Goal: Transaction & Acquisition: Book appointment/travel/reservation

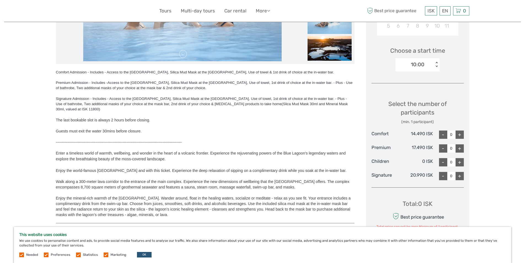
scroll to position [221, 0]
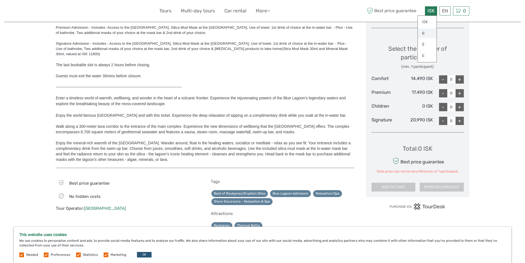
click at [430, 31] on link "€" at bounding box center [427, 33] width 19 height 10
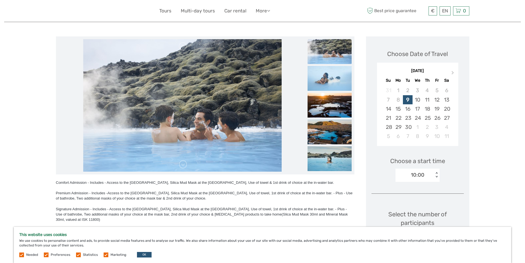
scroll to position [110, 0]
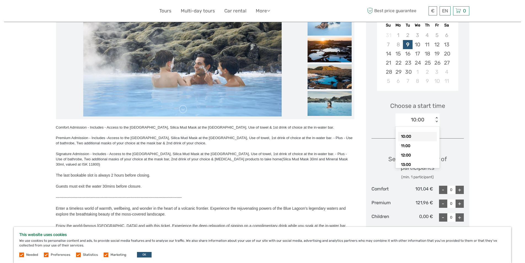
click at [436, 121] on div "< >" at bounding box center [437, 120] width 5 height 6
click at [421, 134] on div "10:00" at bounding box center [418, 136] width 39 height 9
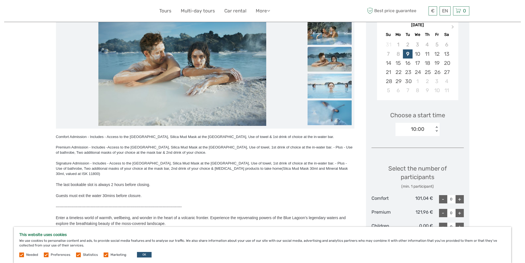
scroll to position [129, 0]
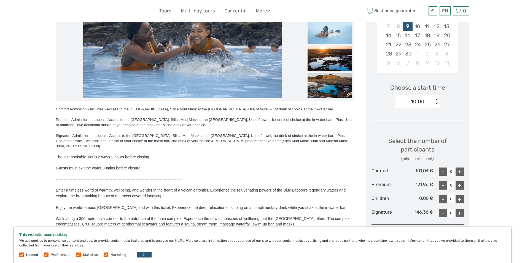
click at [315, 182] on div at bounding box center [205, 185] width 299 height 6
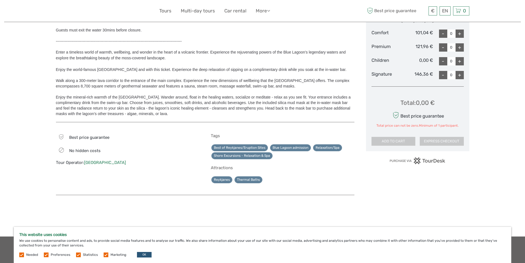
scroll to position [184, 0]
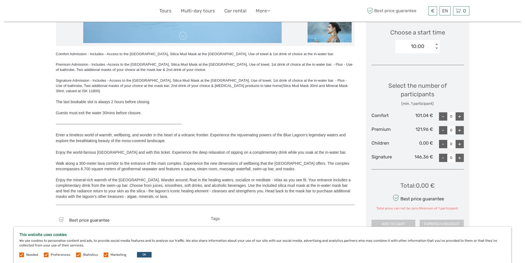
click at [457, 158] on div "+" at bounding box center [460, 158] width 8 height 8
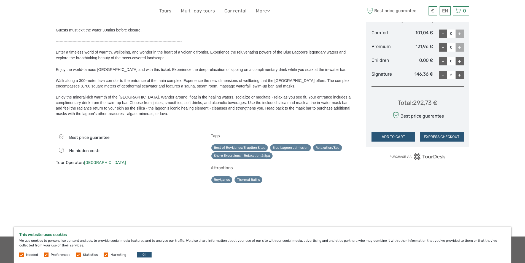
scroll to position [156, 0]
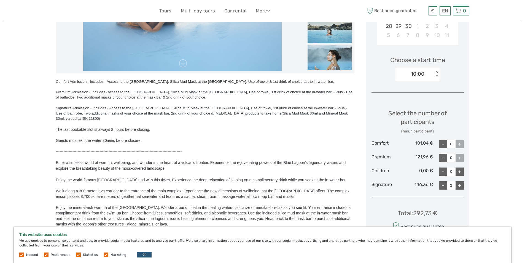
click at [443, 183] on div "-" at bounding box center [443, 185] width 8 height 8
type input "0"
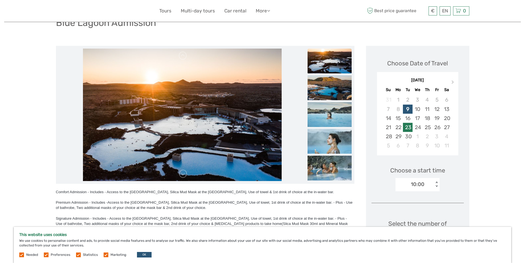
click at [404, 132] on div "23" at bounding box center [408, 127] width 10 height 9
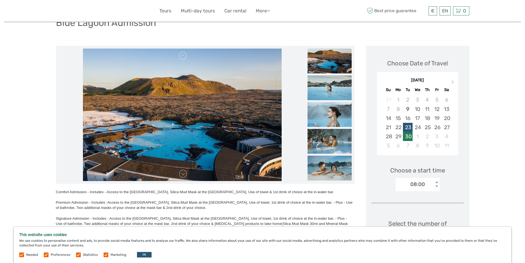
click at [409, 135] on div "30" at bounding box center [408, 136] width 10 height 9
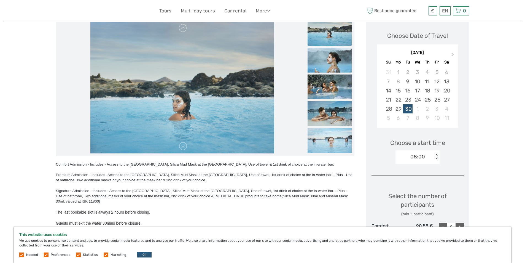
scroll to position [0, 0]
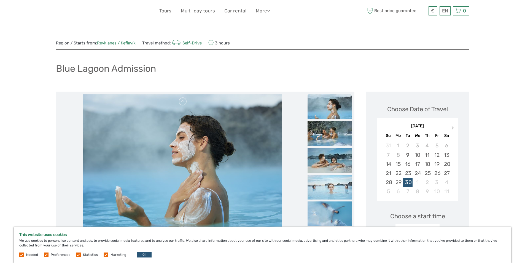
click at [215, 43] on span "3 hours" at bounding box center [220, 43] width 22 height 8
click at [212, 42] on icon at bounding box center [211, 43] width 5 height 8
click at [225, 42] on span "3 hours" at bounding box center [220, 43] width 22 height 8
drag, startPoint x: 211, startPoint y: 42, endPoint x: 234, endPoint y: 42, distance: 22.6
click at [234, 42] on div "Region / Starts from: Reykjanes / Keflavík Travel method: Self-Drive 3 hours" at bounding box center [263, 43] width 414 height 8
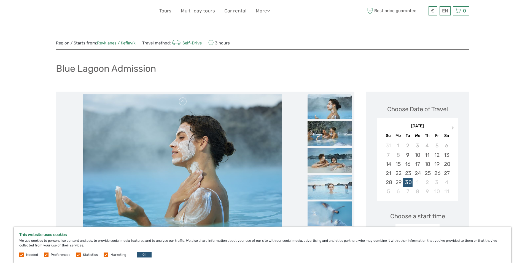
click at [234, 42] on div "Region / Starts from: Reykjanes / Keflavík Travel method: Self-Drive 3 hours" at bounding box center [263, 43] width 414 height 8
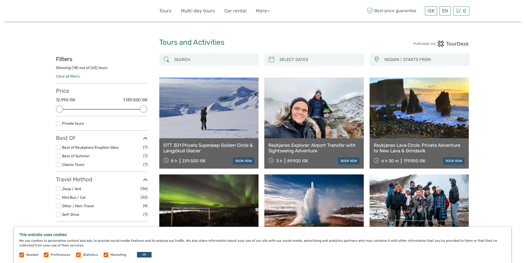
select select
click at [429, 11] on span "ISK" at bounding box center [431, 11] width 7 height 6
click at [423, 33] on link "€" at bounding box center [427, 33] width 19 height 10
click at [238, 10] on link "Car rental" at bounding box center [236, 11] width 22 height 8
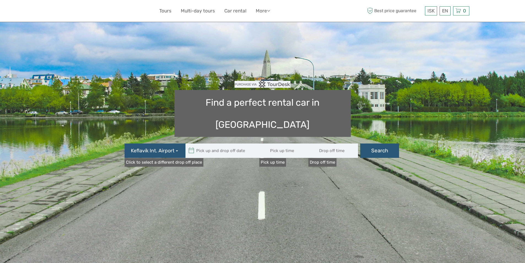
type input "08:00"
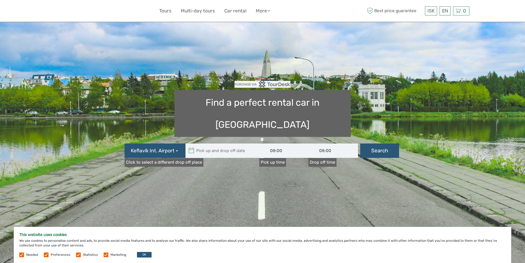
type input "[DATE]"
click at [217, 143] on input "text" at bounding box center [223, 150] width 74 height 14
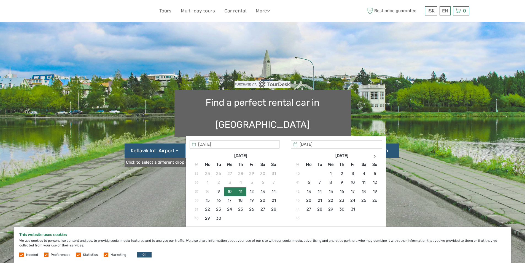
scroll to position [55, 0]
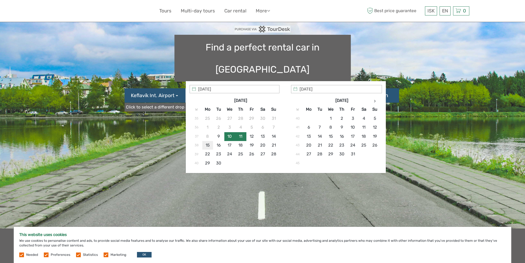
type input "[DATE]"
type input "[DATE] - [DATE]"
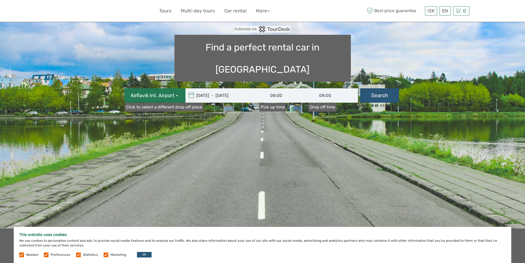
click at [167, 92] on span "Keflavík Int. Airport" at bounding box center [153, 95] width 44 height 7
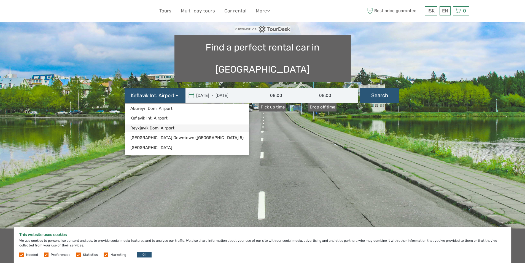
click at [182, 124] on link "Reykjavík Dom. Airport" at bounding box center [187, 127] width 124 height 7
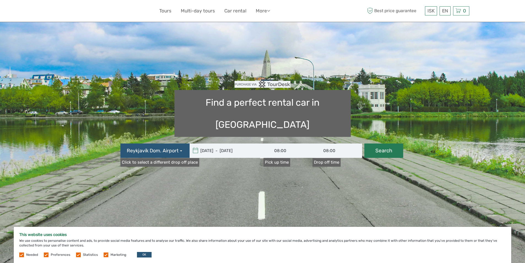
click at [370, 143] on button "Search" at bounding box center [384, 150] width 39 height 14
type input "[DATE] - [DATE]"
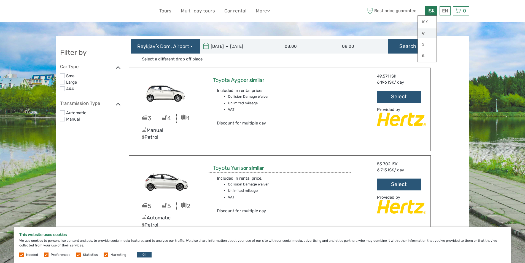
click at [429, 30] on link "€" at bounding box center [427, 33] width 19 height 10
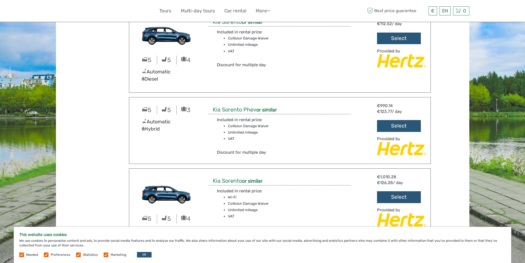
scroll to position [2124, 0]
